Goal: Task Accomplishment & Management: Manage account settings

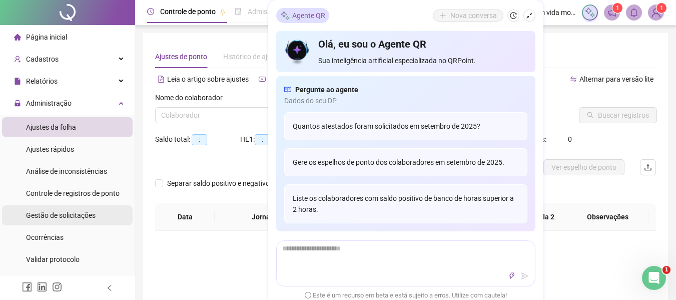
click at [73, 215] on span "Gestão de solicitações" at bounding box center [61, 215] width 70 height 8
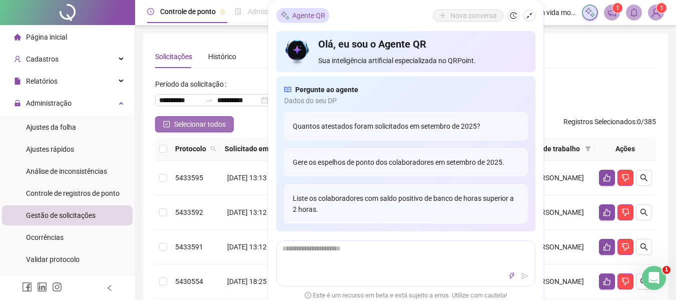
click at [192, 119] on span "Selecionar todos" at bounding box center [200, 124] width 52 height 11
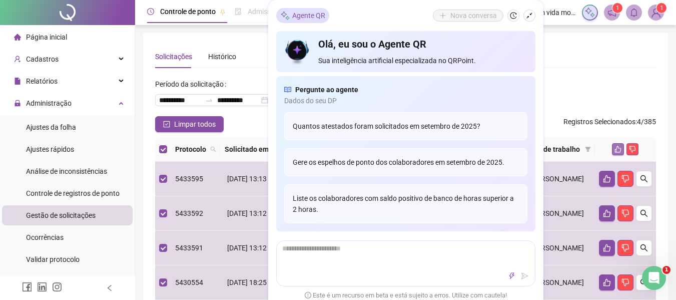
click at [618, 153] on icon "like" at bounding box center [617, 149] width 7 height 7
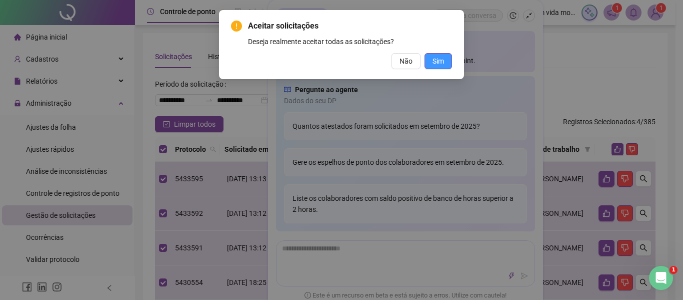
click at [448, 66] on button "Sim" at bounding box center [439, 61] width 28 height 16
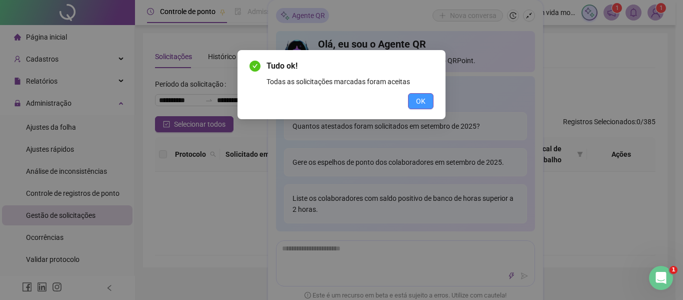
click at [421, 101] on span "OK" at bounding box center [421, 101] width 10 height 11
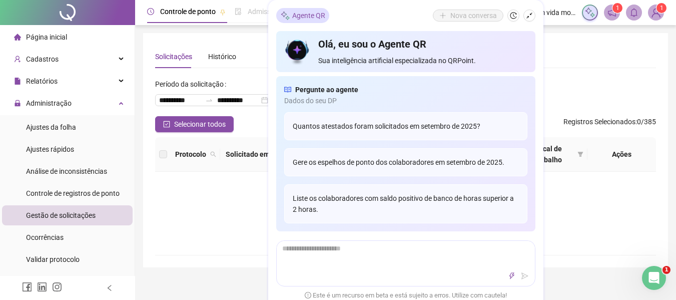
click at [525, 9] on div "Agente QR Nova conversa" at bounding box center [405, 15] width 259 height 15
click at [530, 17] on icon "shrink" at bounding box center [529, 15] width 7 height 7
